Goal: Transaction & Acquisition: Purchase product/service

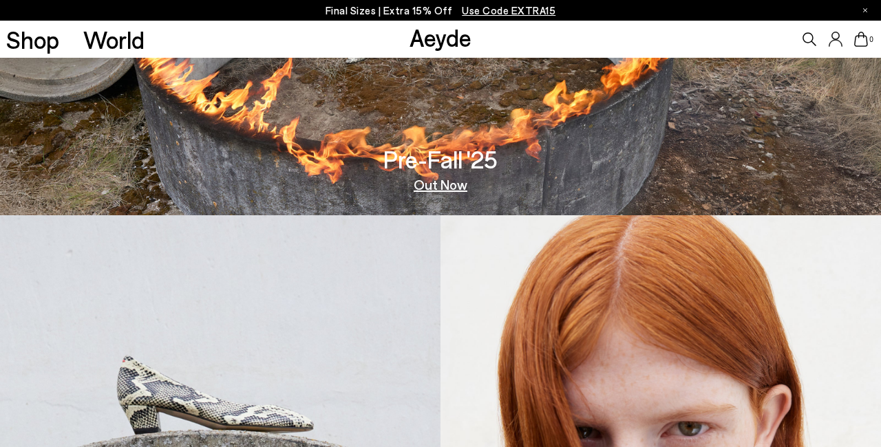
scroll to position [407, 0]
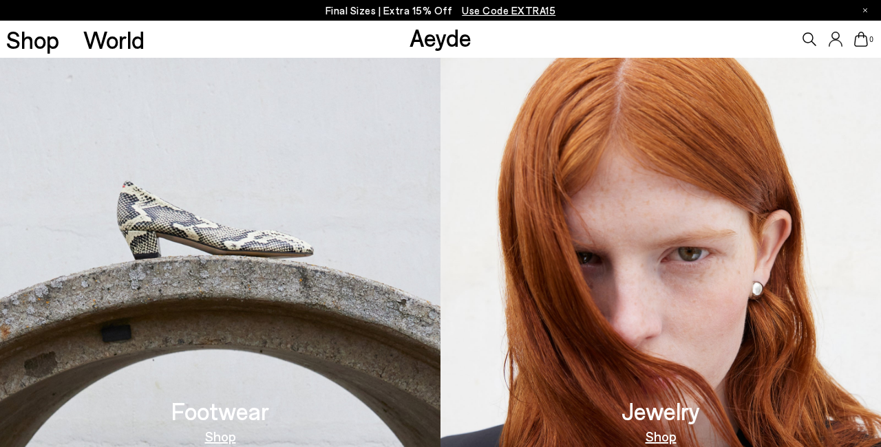
click at [225, 415] on h3 "Footwear" at bounding box center [220, 411] width 98 height 24
click at [222, 438] on link "Shop" at bounding box center [220, 436] width 31 height 14
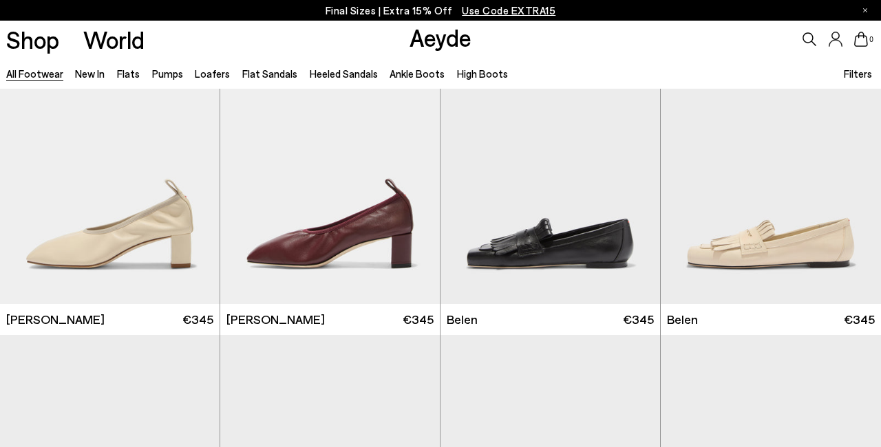
scroll to position [378, 0]
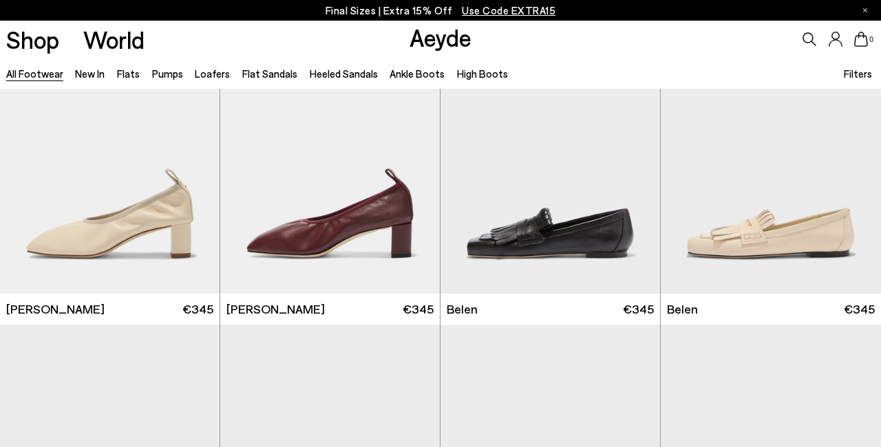
scroll to position [788, 0]
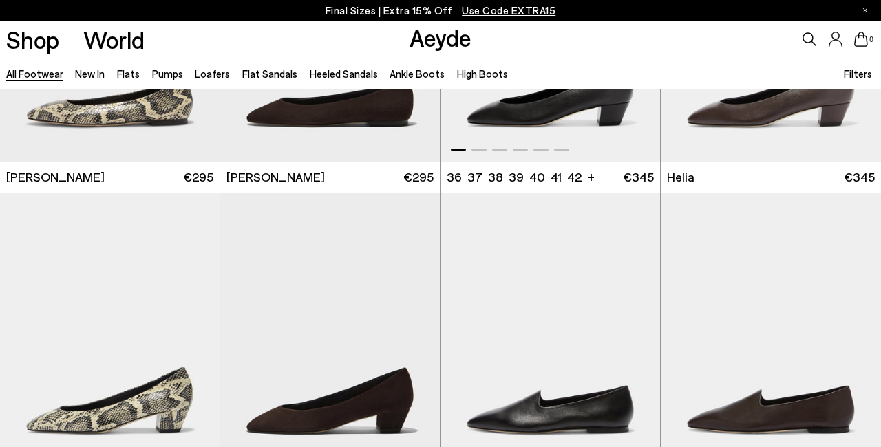
scroll to position [2741, 0]
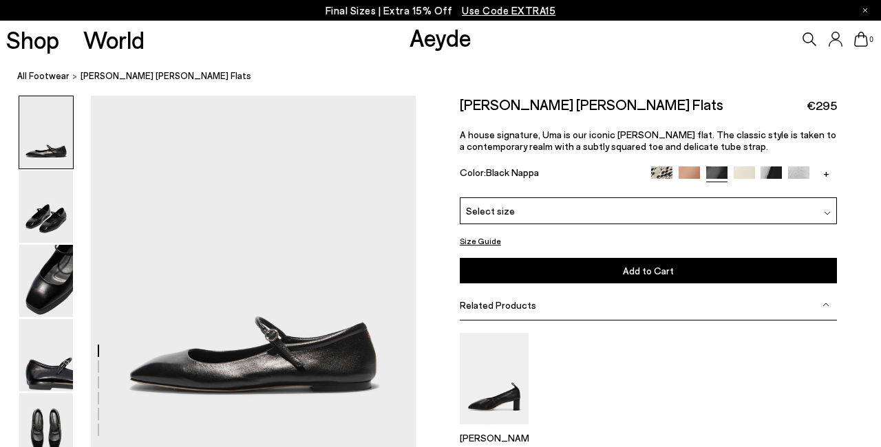
click at [828, 213] on img at bounding box center [826, 213] width 7 height 7
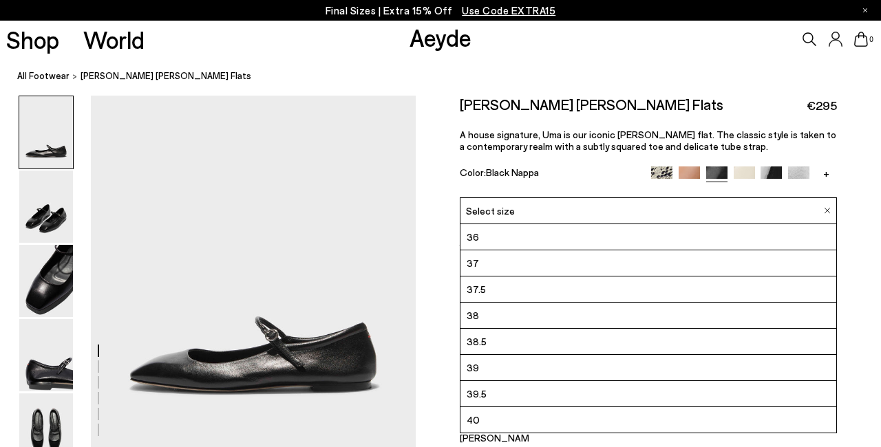
click at [503, 369] on li "39" at bounding box center [648, 368] width 376 height 26
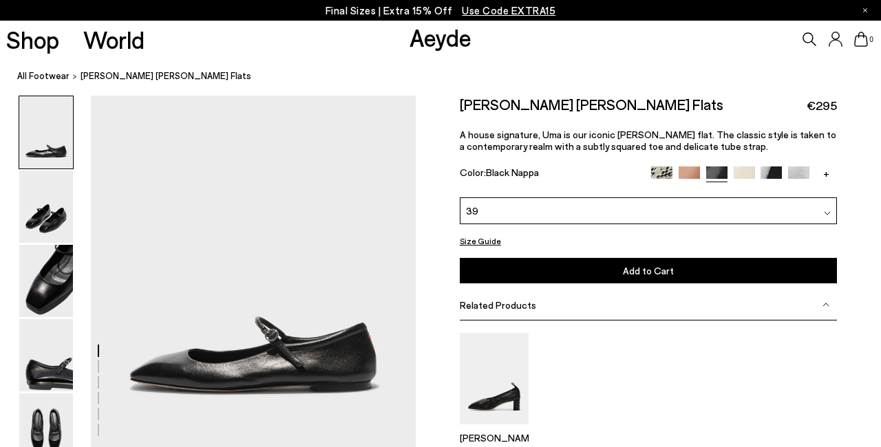
click at [666, 270] on span "Add to Cart" at bounding box center [648, 271] width 51 height 12
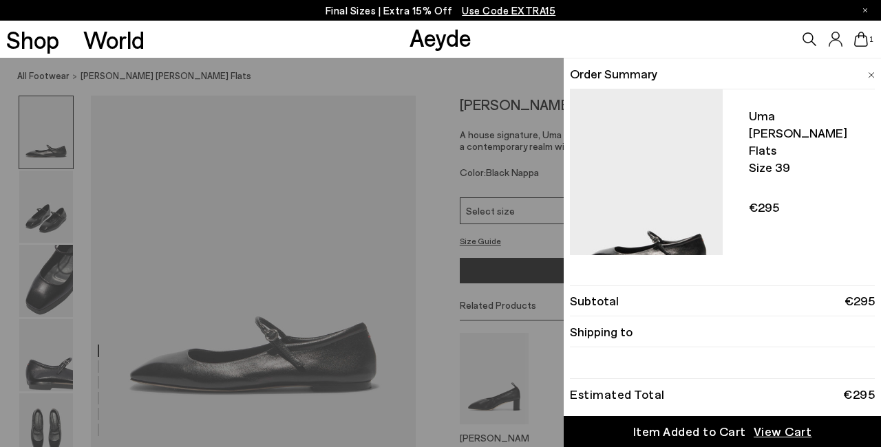
click at [722, 429] on div "Item Added to Cart" at bounding box center [689, 431] width 113 height 17
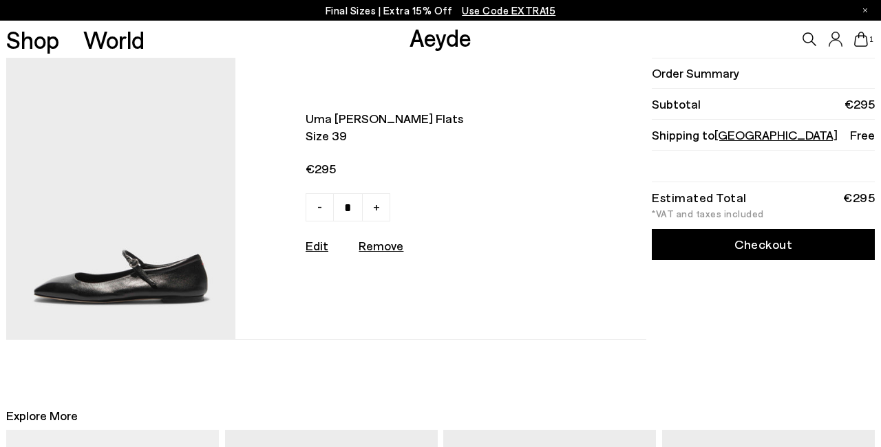
scroll to position [1, 0]
click at [757, 249] on link "Checkout" at bounding box center [762, 244] width 223 height 31
